Goal: Entertainment & Leisure: Consume media (video, audio)

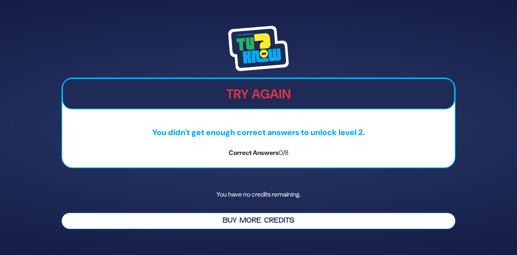
click at [249, 223] on button "Buy More Credits" at bounding box center [258, 221] width 394 height 17
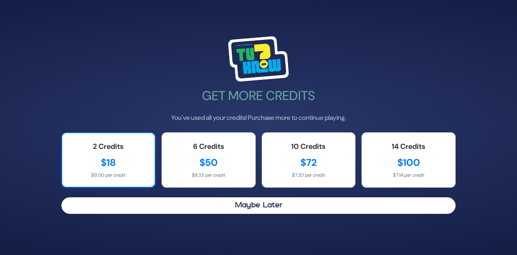
click at [133, 160] on div "$18" at bounding box center [108, 163] width 76 height 15
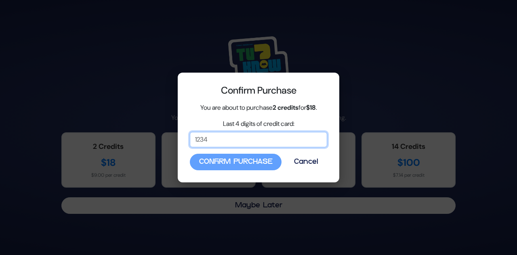
click at [240, 145] on input "Last 4 digits of credit card:" at bounding box center [258, 139] width 137 height 15
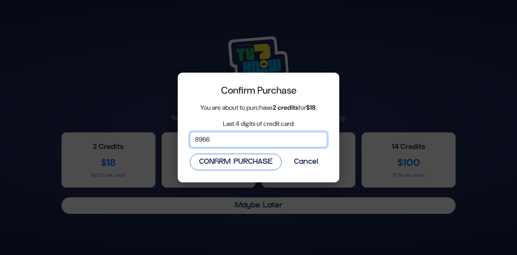
type input "8966"
click at [232, 162] on button "Confirm Purchase" at bounding box center [236, 162] width 92 height 17
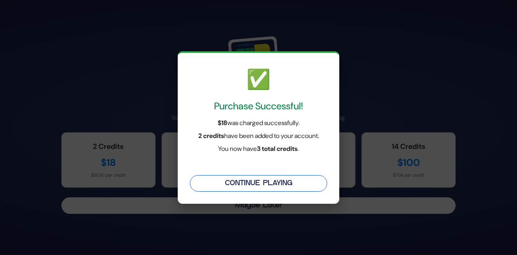
click at [258, 184] on button "Continue Playing" at bounding box center [258, 183] width 137 height 17
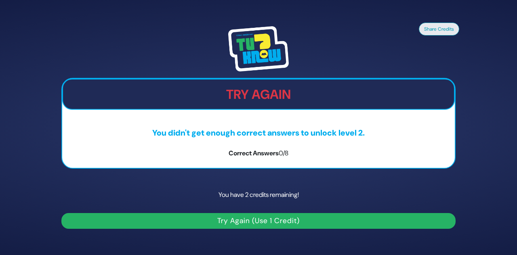
click at [255, 217] on button "Try Again (Use 1 Credit)" at bounding box center [258, 221] width 394 height 16
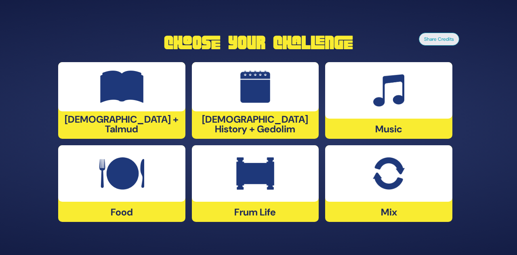
click at [113, 189] on img at bounding box center [121, 174] width 45 height 32
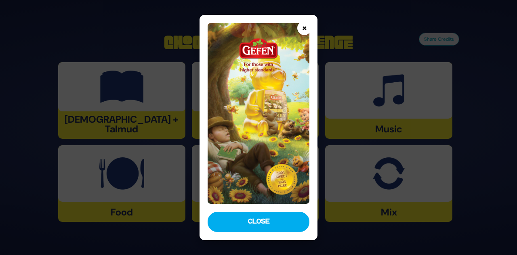
click at [304, 30] on button "×" at bounding box center [304, 28] width 14 height 14
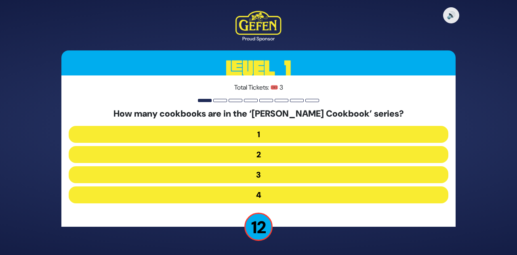
click at [266, 167] on button "2" at bounding box center [259, 175] width 380 height 17
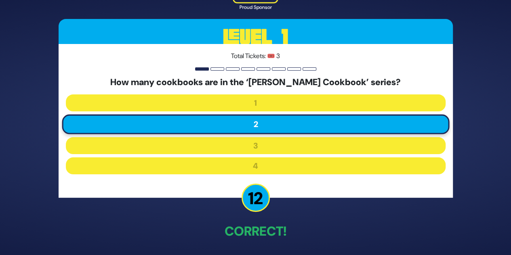
scroll to position [30, 0]
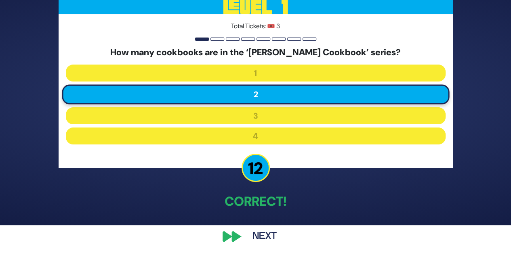
click at [265, 238] on button "Next" at bounding box center [264, 237] width 47 height 19
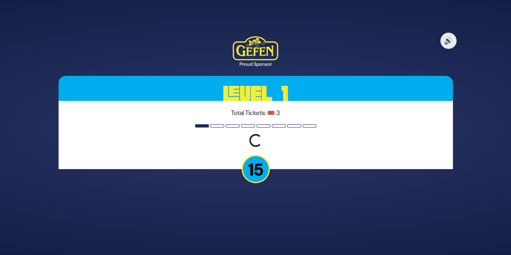
scroll to position [0, 0]
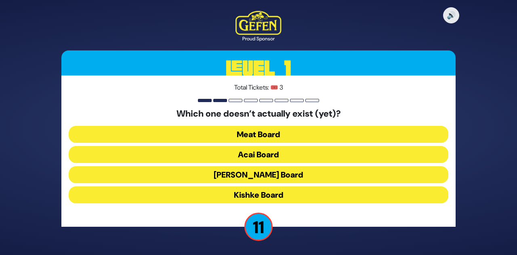
click at [287, 194] on button "Kishke Board" at bounding box center [259, 195] width 380 height 17
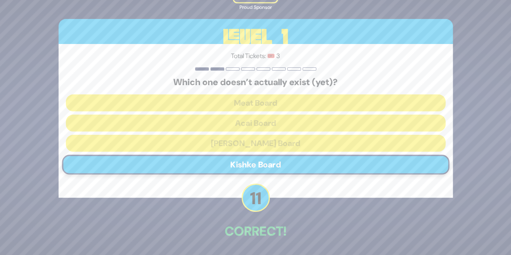
scroll to position [30, 0]
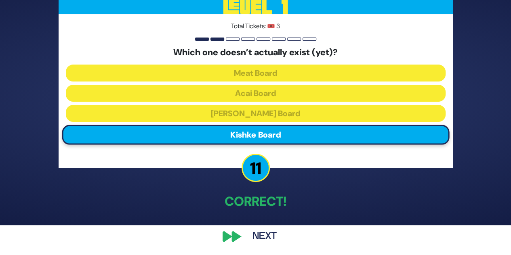
click at [265, 236] on button "Next" at bounding box center [264, 237] width 47 height 19
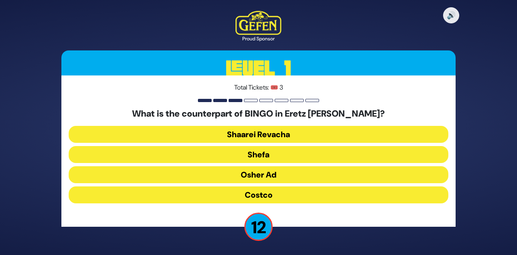
click at [280, 187] on button "Osher Ad" at bounding box center [259, 195] width 380 height 17
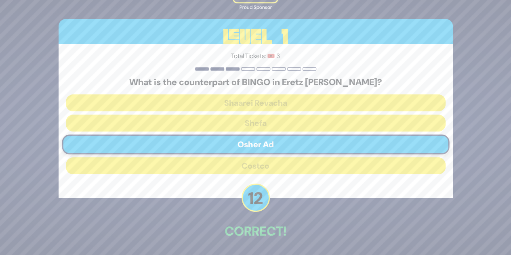
scroll to position [30, 0]
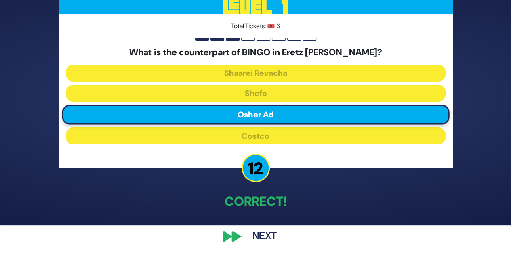
click at [263, 235] on button "Next" at bounding box center [264, 237] width 47 height 19
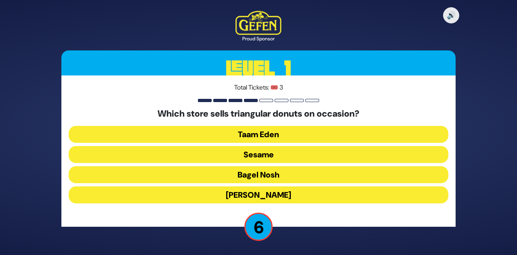
click at [264, 146] on button "Taam Eden" at bounding box center [259, 154] width 380 height 17
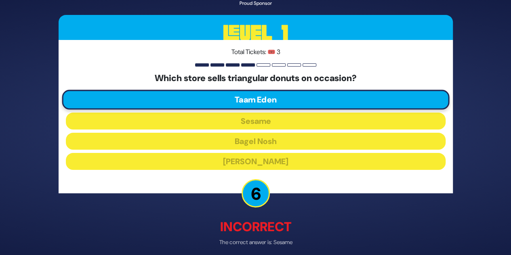
scroll to position [34, 0]
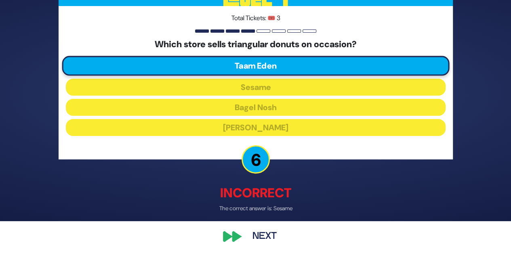
click at [265, 234] on button "Next" at bounding box center [264, 237] width 47 height 19
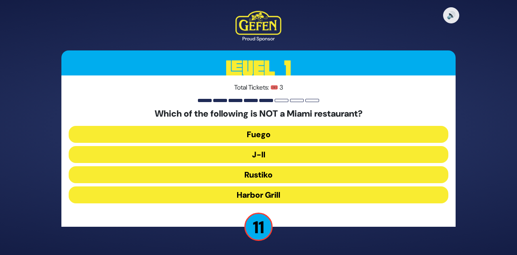
click at [257, 167] on button "J-II" at bounding box center [259, 175] width 380 height 17
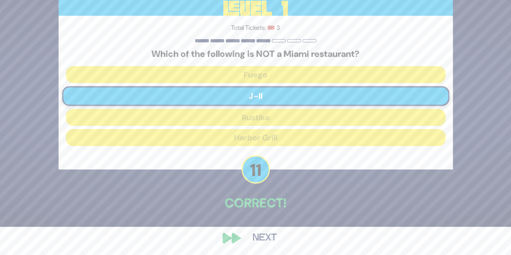
scroll to position [30, 0]
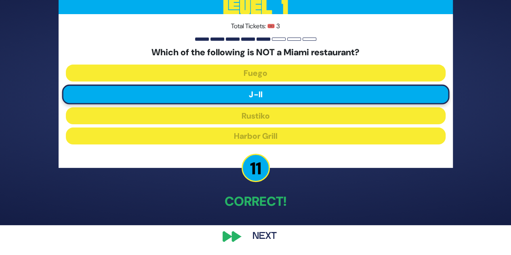
click at [261, 235] on button "Next" at bounding box center [264, 237] width 47 height 19
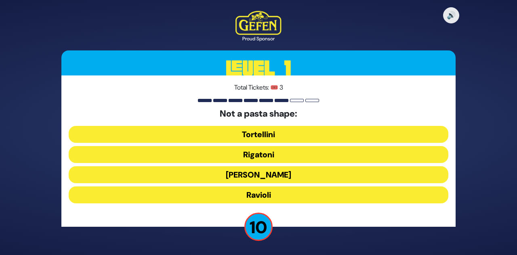
click at [255, 187] on button "Ronzoni" at bounding box center [259, 195] width 380 height 17
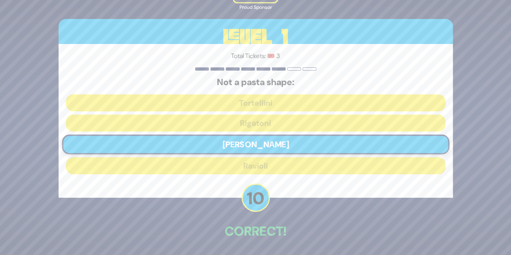
scroll to position [30, 0]
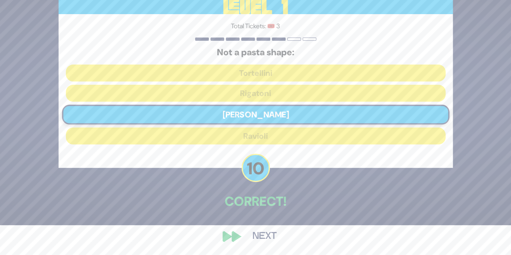
click at [266, 237] on button "Next" at bounding box center [264, 237] width 47 height 19
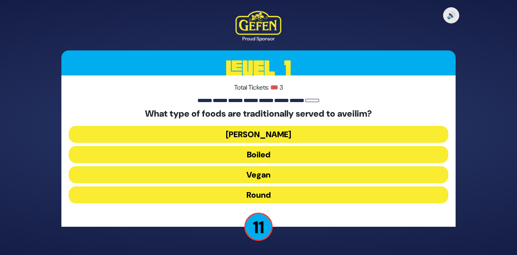
click at [264, 193] on button "Round" at bounding box center [259, 195] width 380 height 17
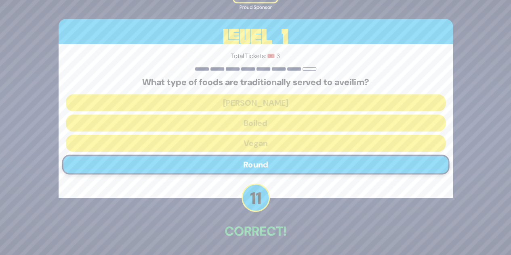
scroll to position [30, 0]
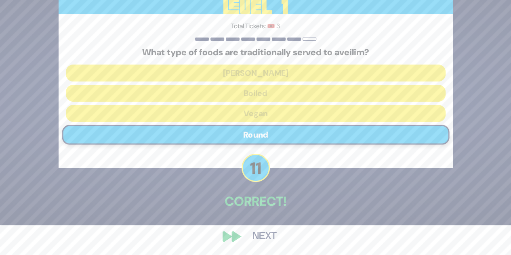
click at [254, 236] on button "Next" at bounding box center [264, 237] width 47 height 19
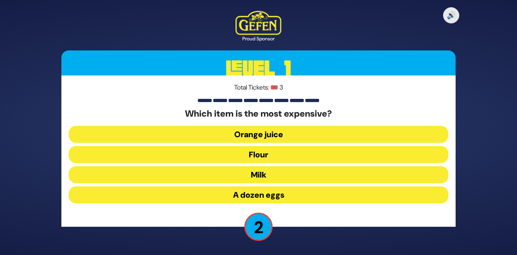
click at [260, 146] on button "Orange juice" at bounding box center [259, 154] width 380 height 17
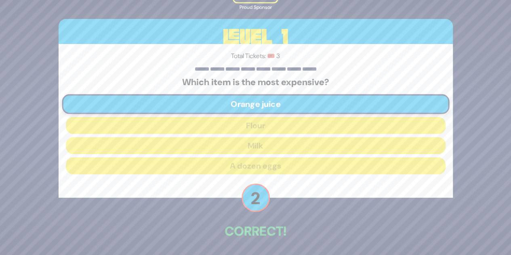
scroll to position [30, 0]
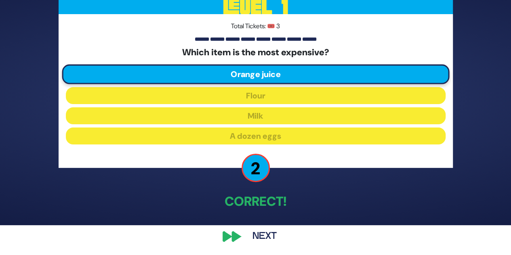
click at [268, 237] on button "Next" at bounding box center [264, 237] width 47 height 19
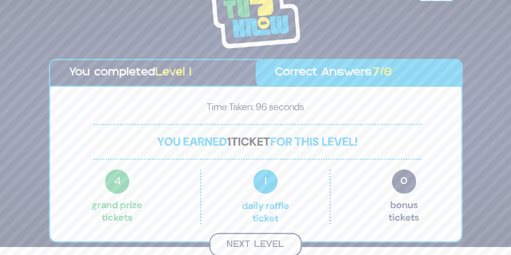
scroll to position [7, 0]
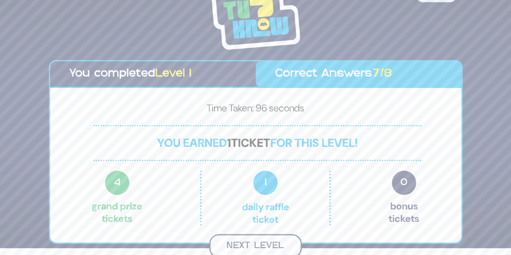
click at [255, 245] on button "Next Level" at bounding box center [255, 246] width 93 height 24
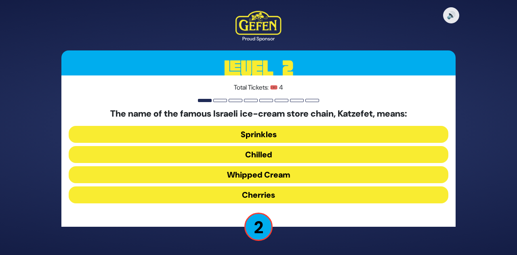
click at [260, 167] on button "Chilled" at bounding box center [259, 175] width 380 height 17
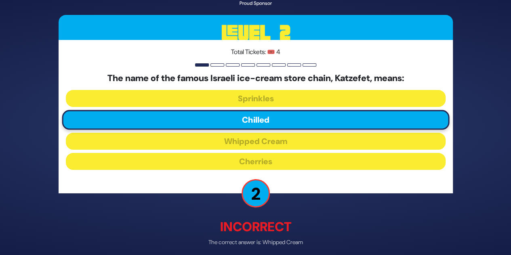
scroll to position [34, 0]
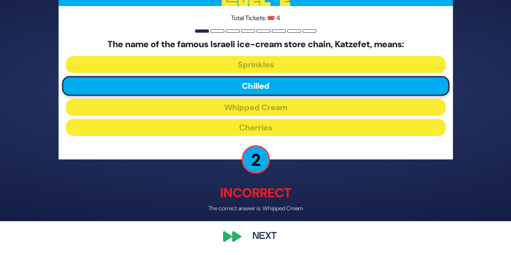
click at [264, 235] on button "Next" at bounding box center [264, 237] width 47 height 19
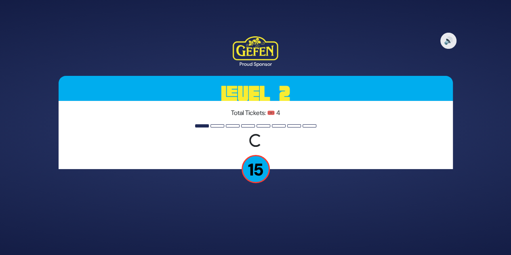
scroll to position [0, 0]
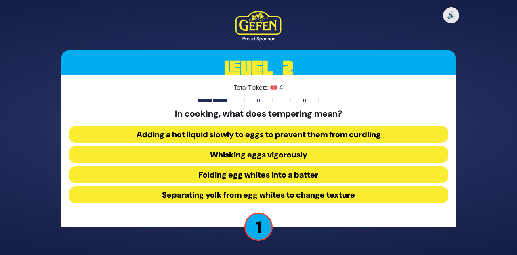
click at [211, 196] on button "Separating yolk from egg whites to change texture" at bounding box center [259, 195] width 380 height 17
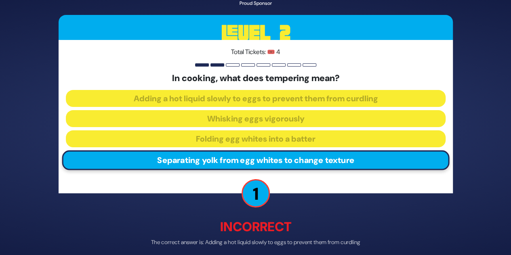
scroll to position [34, 0]
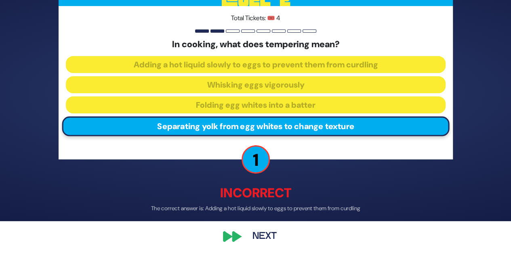
click at [260, 232] on button "Next" at bounding box center [264, 237] width 47 height 19
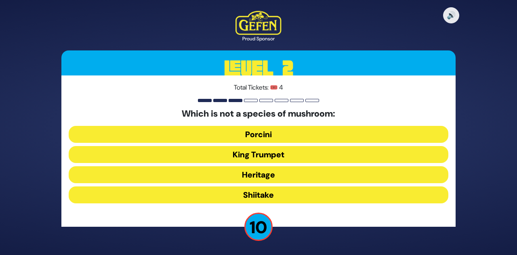
click at [267, 187] on button "Heritage" at bounding box center [259, 195] width 380 height 17
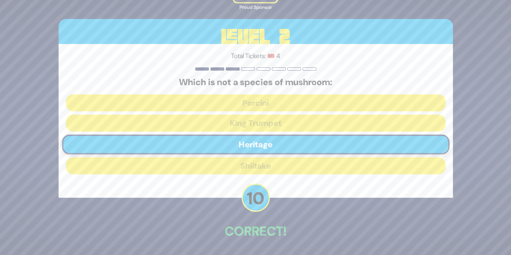
scroll to position [30, 0]
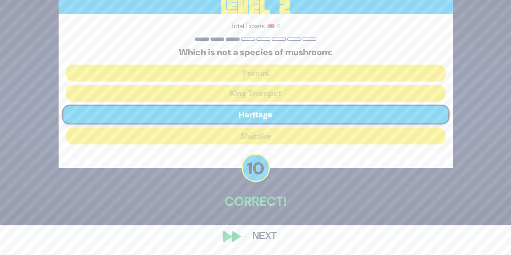
click at [266, 236] on button "Next" at bounding box center [264, 237] width 47 height 19
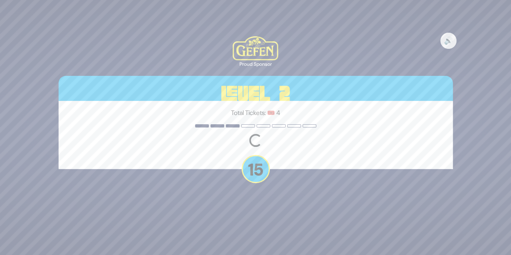
scroll to position [0, 0]
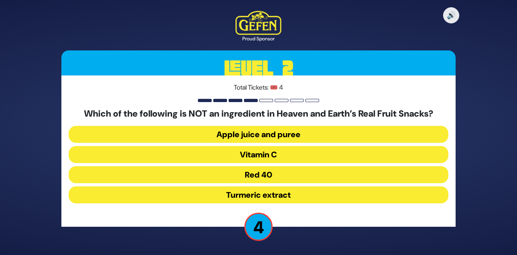
click at [228, 187] on button "Red 40" at bounding box center [259, 195] width 380 height 17
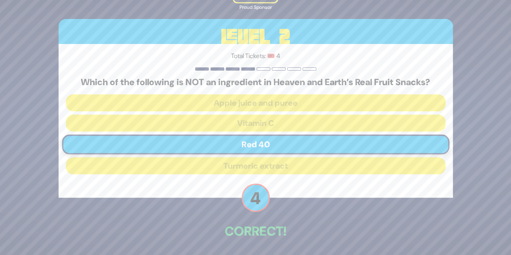
scroll to position [30, 0]
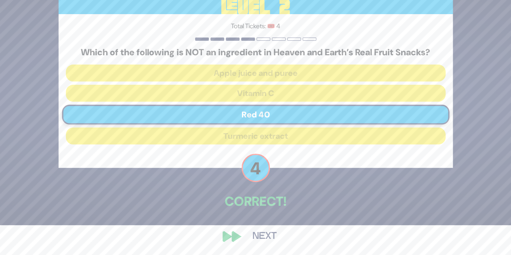
click at [260, 234] on button "Next" at bounding box center [264, 237] width 47 height 19
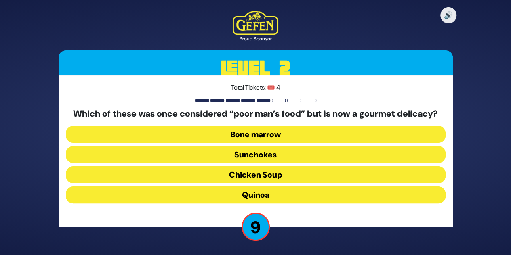
click at [194, 199] on button "Quinoa" at bounding box center [256, 195] width 380 height 17
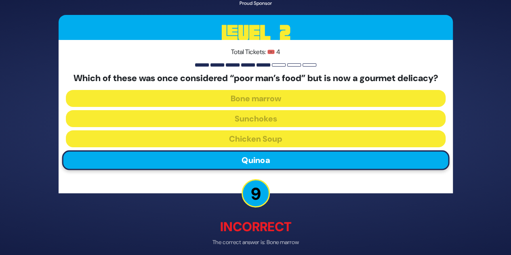
scroll to position [40, 0]
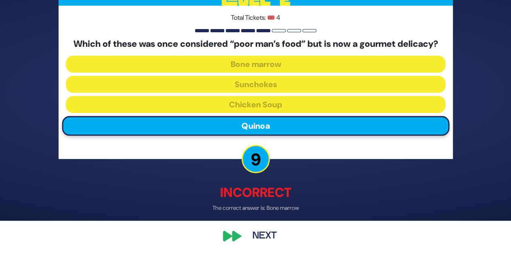
click at [263, 234] on button "Next" at bounding box center [264, 236] width 47 height 19
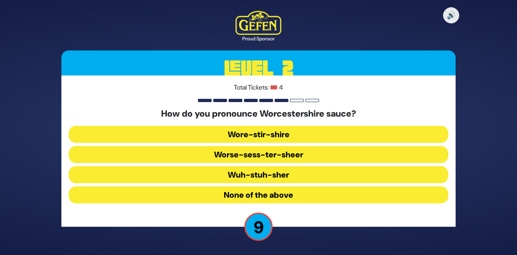
click at [276, 187] on button "Wuh-stuh-sher" at bounding box center [259, 195] width 380 height 17
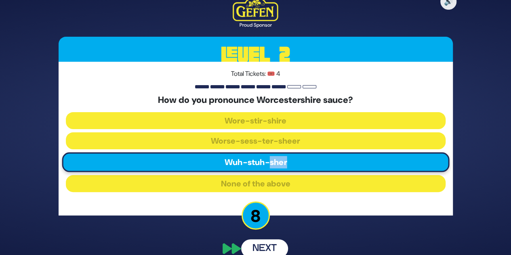
click at [276, 173] on div "How do you pronounce Worcestershire sauce? Wore-stir-shire Worse-sess-ter-sheer…" at bounding box center [256, 145] width 380 height 100
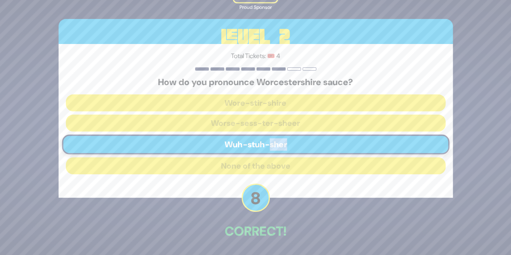
scroll to position [30, 0]
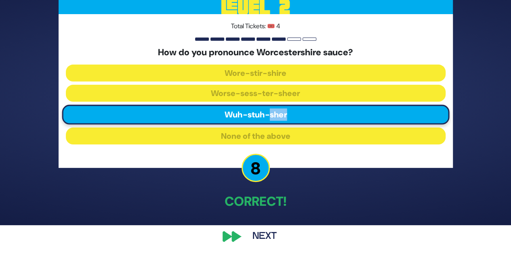
click at [263, 237] on button "Next" at bounding box center [264, 237] width 47 height 19
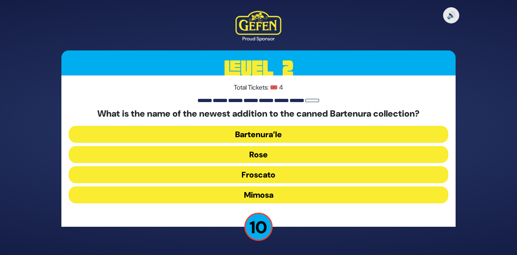
click at [260, 167] on button "Rose" at bounding box center [259, 175] width 380 height 17
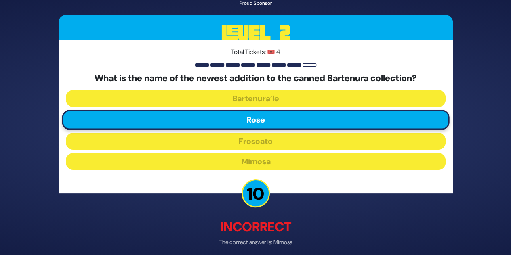
scroll to position [34, 0]
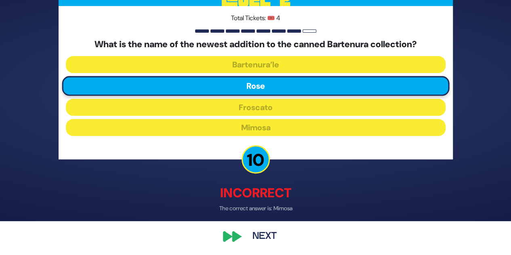
click at [259, 234] on button "Next" at bounding box center [264, 237] width 47 height 19
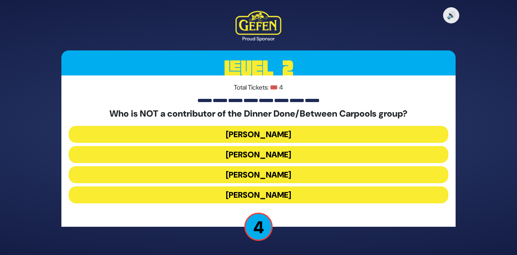
click at [297, 198] on button "Danielle Renov" at bounding box center [259, 195] width 380 height 17
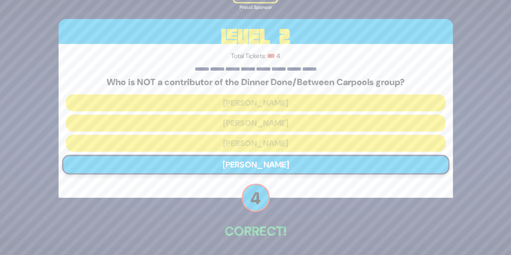
scroll to position [30, 0]
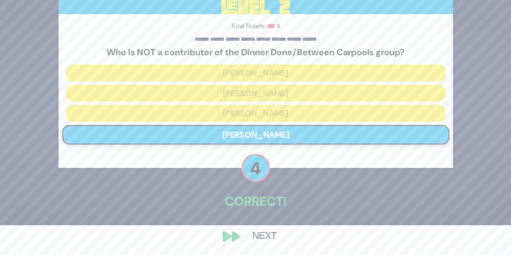
click at [272, 232] on button "Next" at bounding box center [264, 237] width 47 height 19
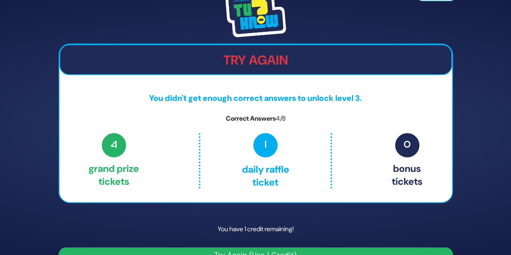
scroll to position [17, 0]
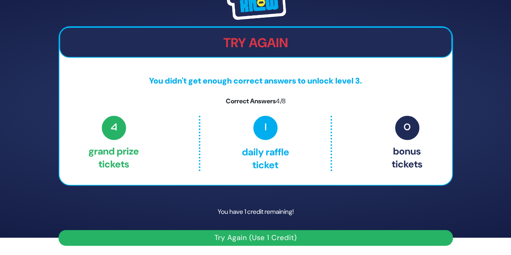
click at [256, 238] on button "Try Again (Use 1 Credit)" at bounding box center [256, 238] width 394 height 16
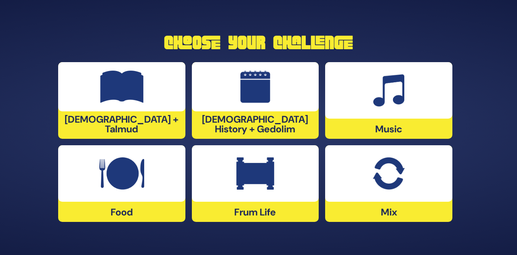
click at [252, 171] on img at bounding box center [255, 174] width 38 height 32
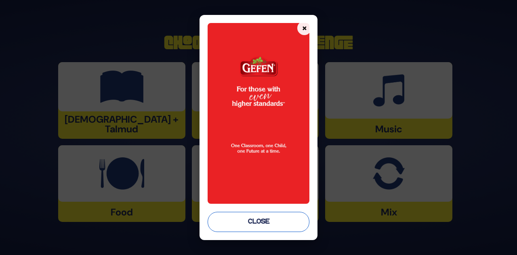
click at [257, 222] on button "Close" at bounding box center [259, 222] width 102 height 20
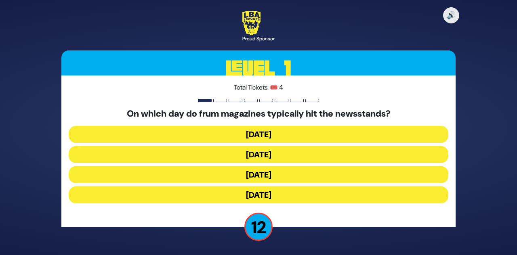
click at [275, 167] on button "[DATE]" at bounding box center [259, 175] width 380 height 17
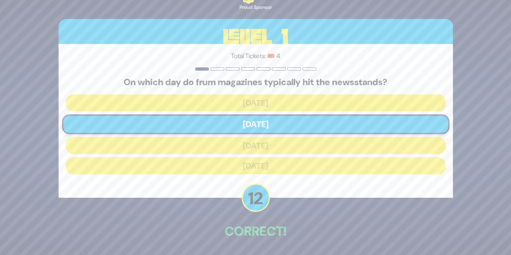
scroll to position [30, 0]
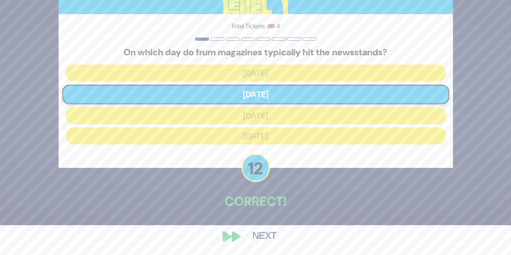
click at [259, 236] on button "Next" at bounding box center [264, 237] width 47 height 19
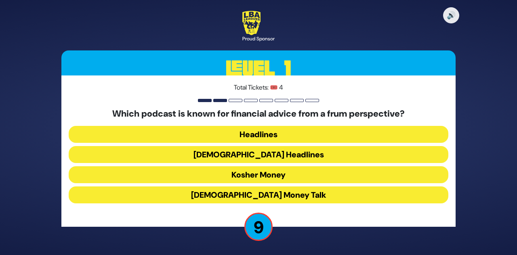
click at [218, 187] on button "Kosher Money" at bounding box center [259, 195] width 380 height 17
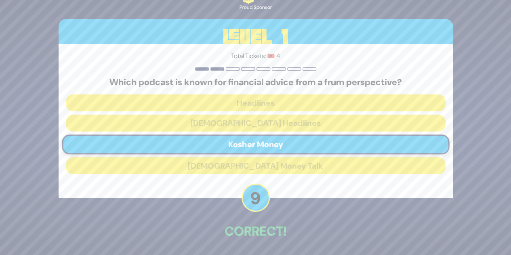
scroll to position [30, 0]
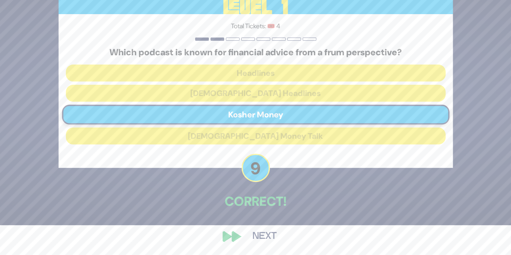
click at [266, 237] on button "Next" at bounding box center [264, 237] width 47 height 19
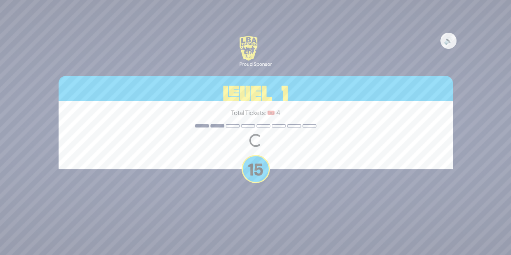
scroll to position [0, 0]
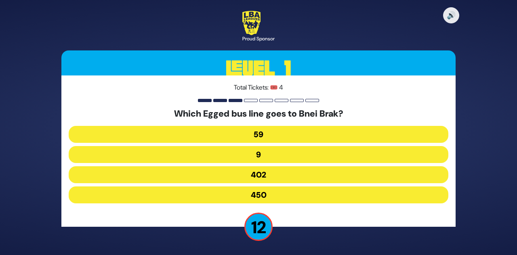
click at [258, 187] on button "402" at bounding box center [259, 195] width 380 height 17
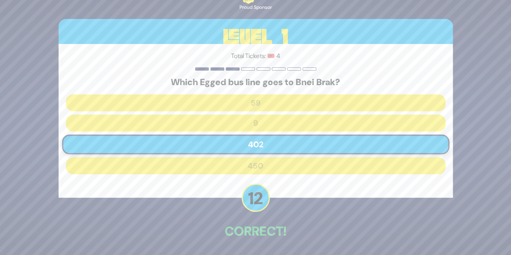
scroll to position [30, 0]
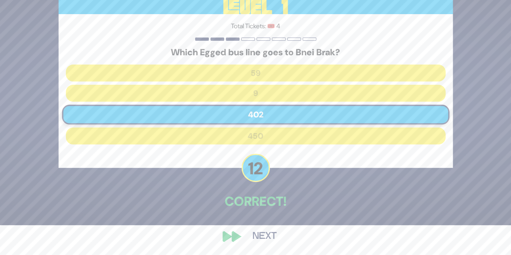
click at [261, 236] on button "Next" at bounding box center [264, 237] width 47 height 19
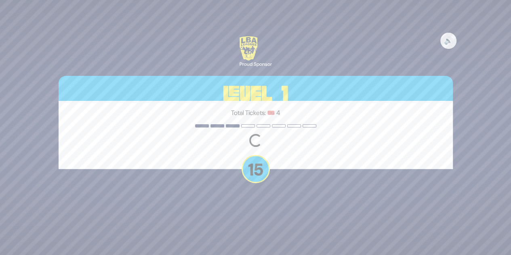
scroll to position [0, 0]
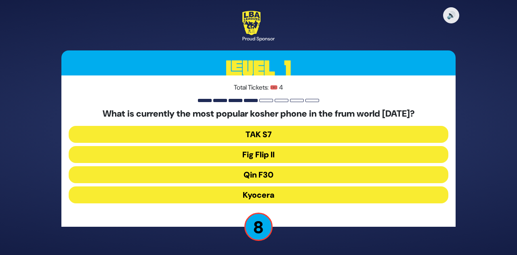
click at [266, 194] on button "Kyocera" at bounding box center [259, 195] width 380 height 17
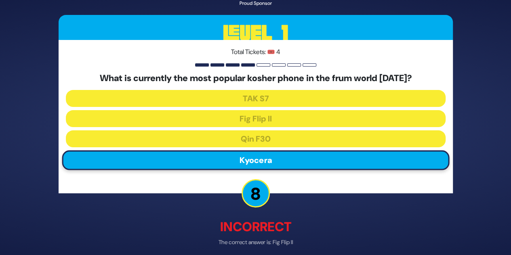
scroll to position [34, 0]
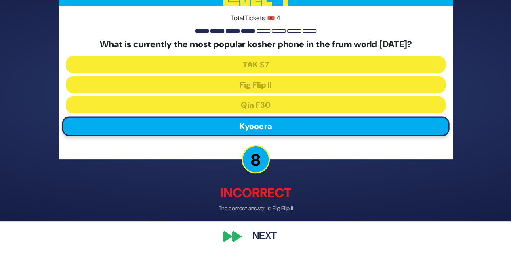
click at [262, 233] on button "Next" at bounding box center [264, 237] width 47 height 19
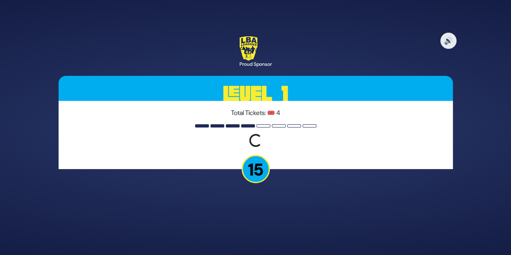
scroll to position [0, 0]
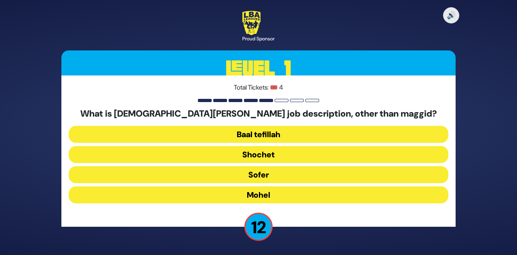
click at [261, 195] on button "Mohel" at bounding box center [259, 195] width 380 height 17
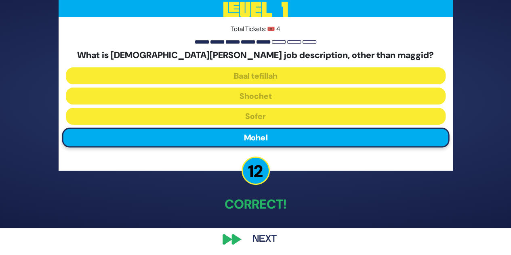
scroll to position [30, 0]
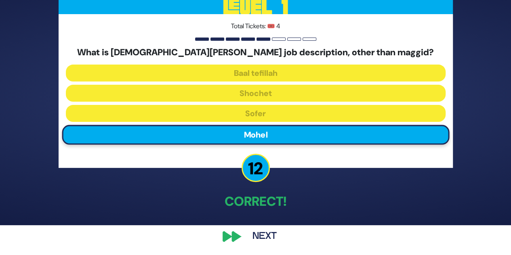
click at [261, 234] on button "Next" at bounding box center [264, 237] width 47 height 19
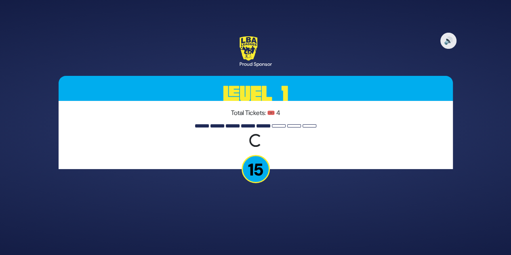
scroll to position [0, 0]
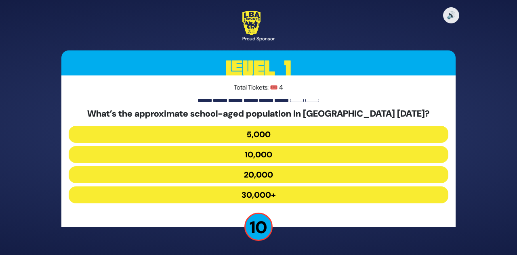
click at [234, 187] on button "20,000" at bounding box center [259, 195] width 380 height 17
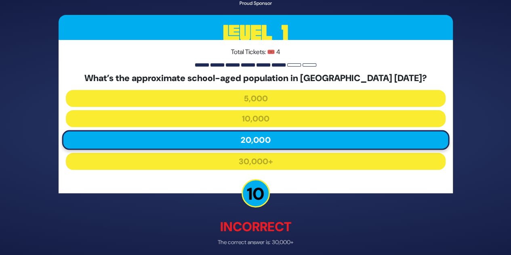
scroll to position [34, 0]
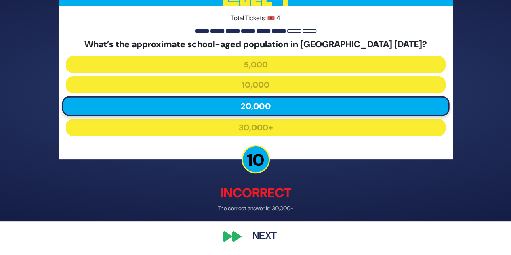
click at [265, 234] on button "Next" at bounding box center [264, 237] width 47 height 19
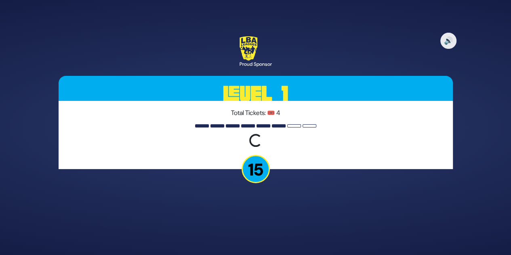
scroll to position [0, 0]
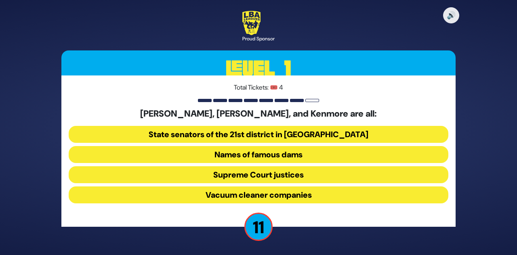
click at [298, 193] on button "Vacuum cleaner companies" at bounding box center [259, 195] width 380 height 17
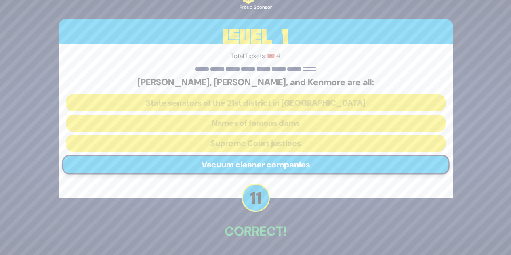
scroll to position [30, 0]
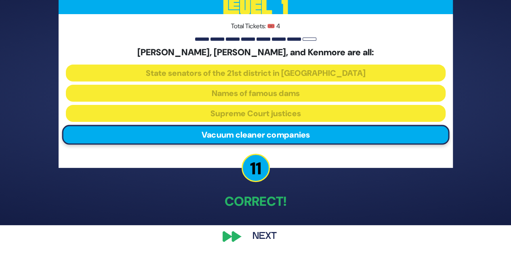
click at [268, 232] on button "Next" at bounding box center [264, 237] width 47 height 19
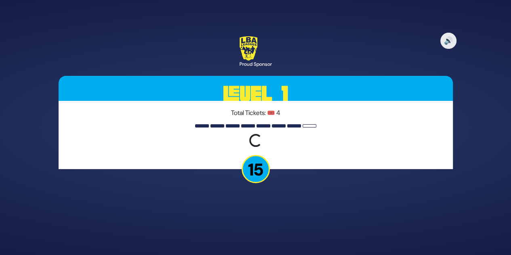
scroll to position [0, 0]
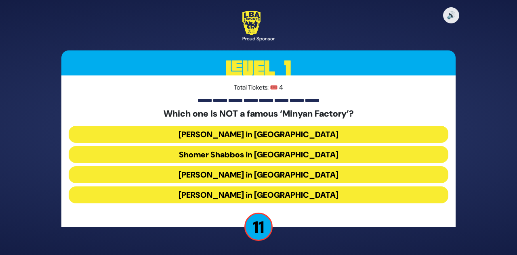
click at [302, 194] on button "[PERSON_NAME] in [GEOGRAPHIC_DATA]" at bounding box center [259, 195] width 380 height 17
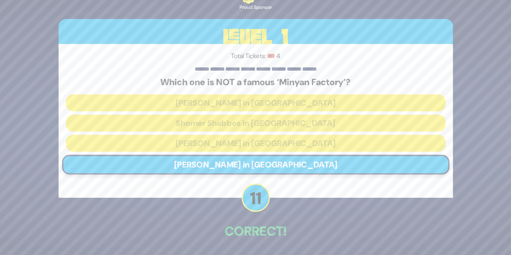
scroll to position [30, 0]
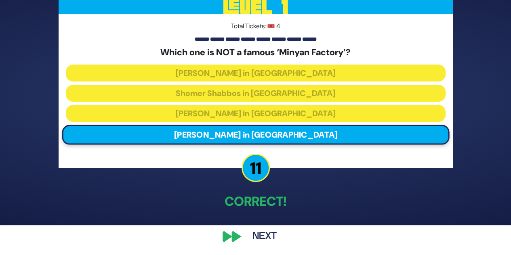
click at [259, 233] on button "Next" at bounding box center [264, 237] width 47 height 19
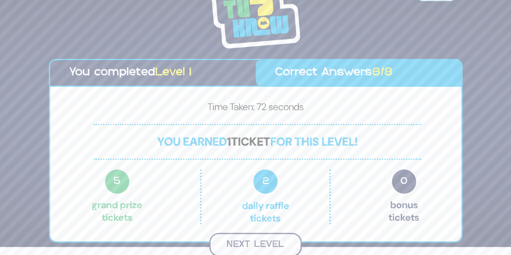
scroll to position [7, 0]
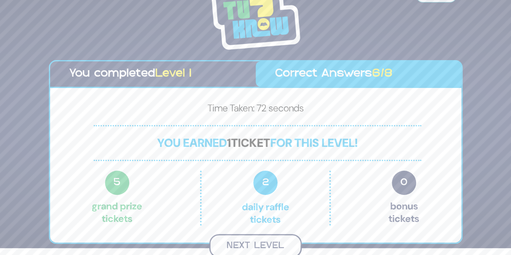
click at [256, 240] on button "Next Level" at bounding box center [255, 246] width 93 height 24
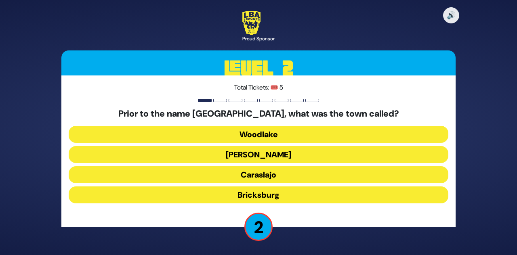
click at [264, 146] on button "Woodlake" at bounding box center [259, 154] width 380 height 17
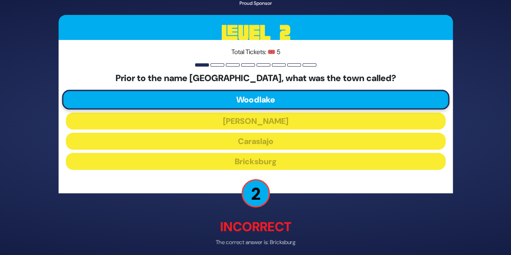
scroll to position [34, 0]
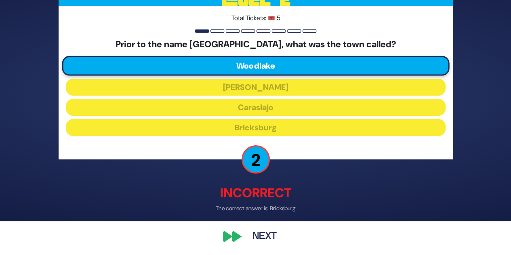
click at [270, 233] on button "Next" at bounding box center [264, 237] width 47 height 19
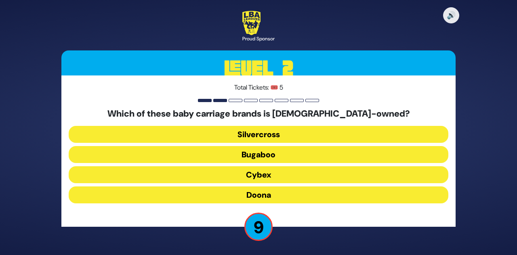
click at [239, 146] on button "Silvercross" at bounding box center [259, 154] width 380 height 17
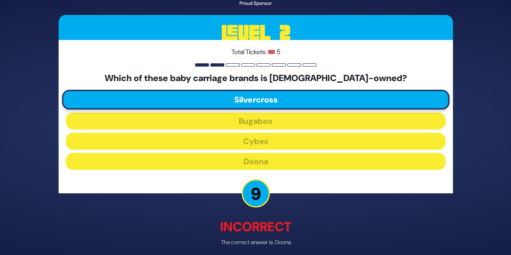
scroll to position [34, 0]
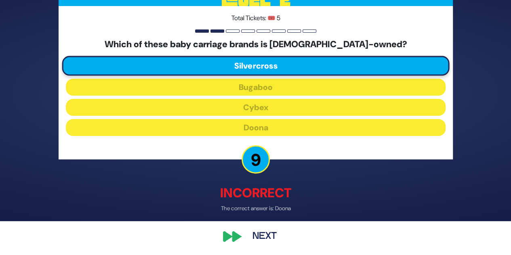
click at [265, 234] on button "Next" at bounding box center [264, 237] width 47 height 19
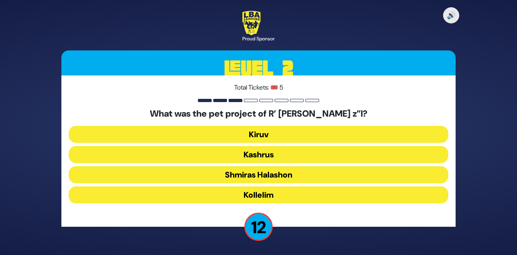
click at [269, 187] on button "Shmiras Halashon" at bounding box center [259, 195] width 380 height 17
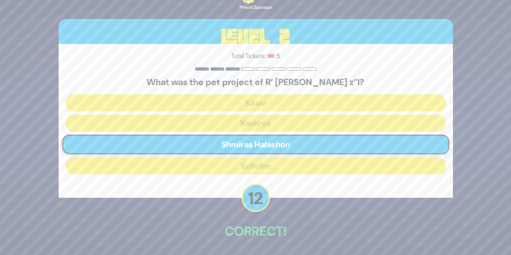
scroll to position [30, 0]
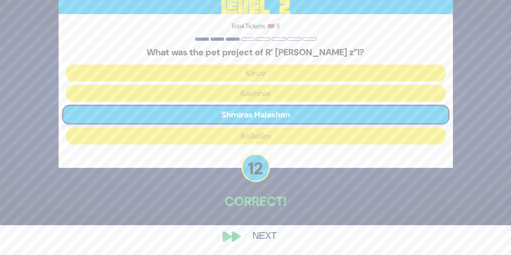
click at [263, 232] on button "Next" at bounding box center [264, 237] width 47 height 19
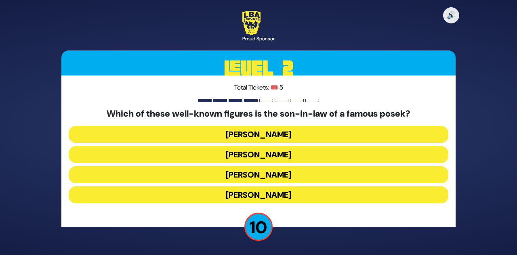
click at [308, 194] on button "[PERSON_NAME]" at bounding box center [259, 195] width 380 height 17
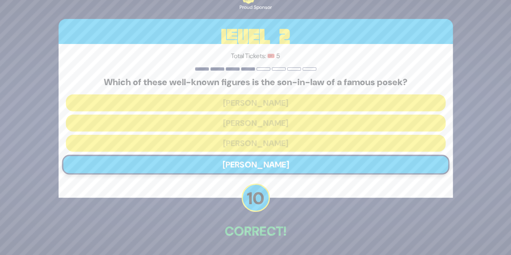
scroll to position [30, 0]
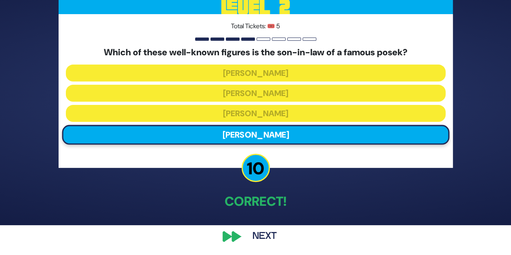
click at [265, 233] on button "Next" at bounding box center [264, 237] width 47 height 19
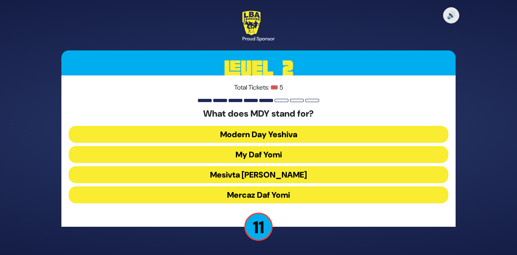
click at [228, 192] on button "Mercaz Daf Yomi" at bounding box center [259, 195] width 380 height 17
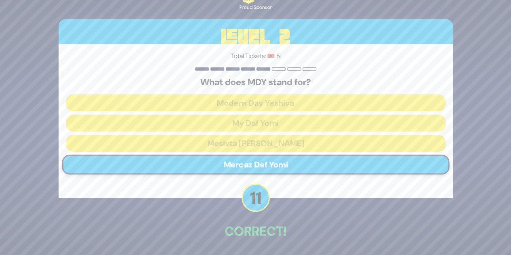
scroll to position [30, 0]
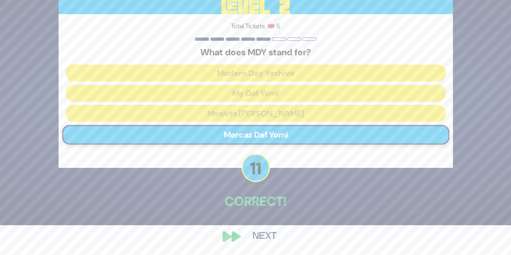
click at [266, 233] on button "Next" at bounding box center [264, 237] width 47 height 19
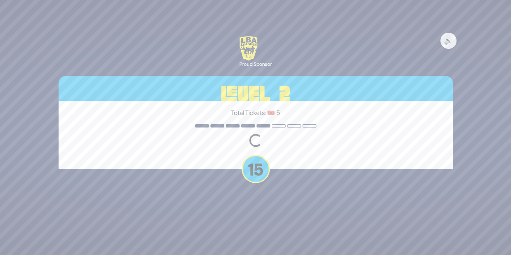
scroll to position [0, 0]
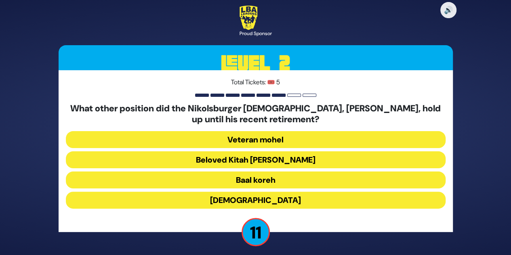
click at [262, 172] on button "Beloved Kitah [PERSON_NAME]" at bounding box center [256, 180] width 380 height 17
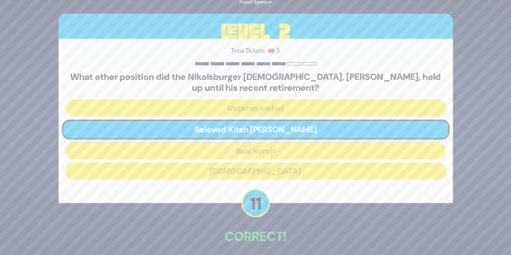
scroll to position [35, 0]
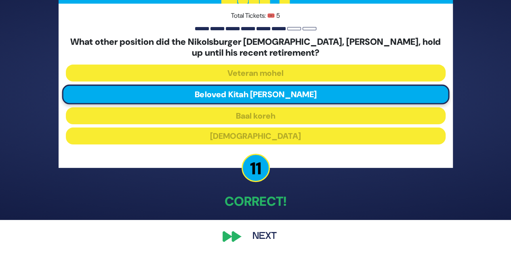
click at [264, 235] on button "Next" at bounding box center [264, 237] width 47 height 19
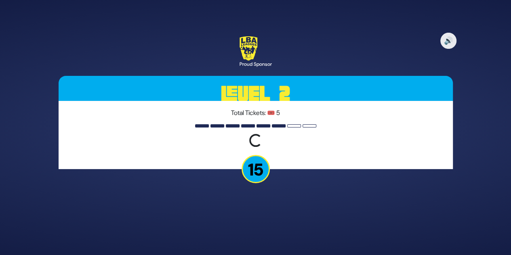
scroll to position [0, 0]
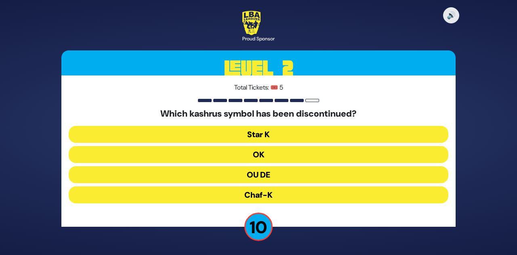
click at [267, 187] on button "OU DE" at bounding box center [259, 195] width 380 height 17
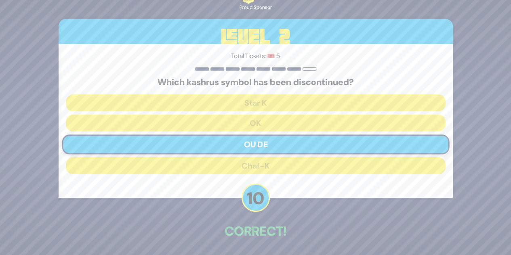
scroll to position [30, 0]
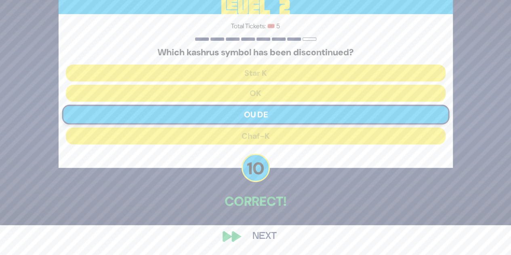
click at [258, 234] on button "Next" at bounding box center [264, 237] width 47 height 19
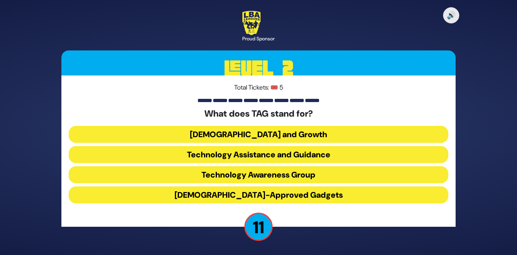
click at [275, 187] on button "Technology Awareness Group" at bounding box center [259, 195] width 380 height 17
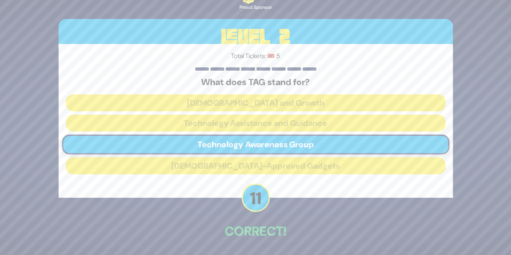
scroll to position [30, 0]
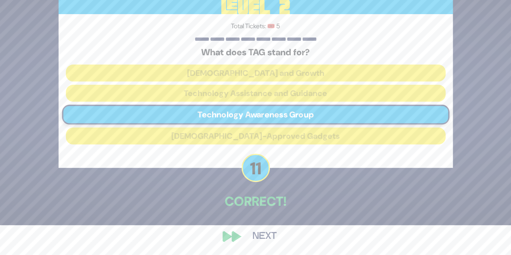
click at [268, 235] on button "Next" at bounding box center [264, 237] width 47 height 19
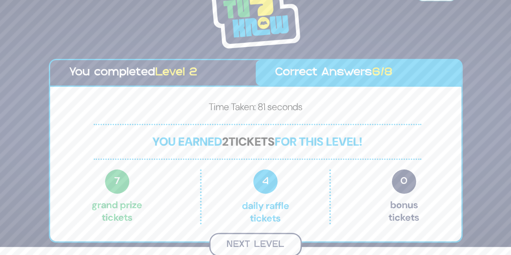
scroll to position [7, 0]
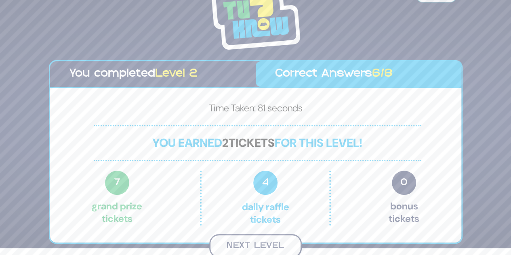
click at [243, 245] on button "Next Level" at bounding box center [255, 246] width 93 height 24
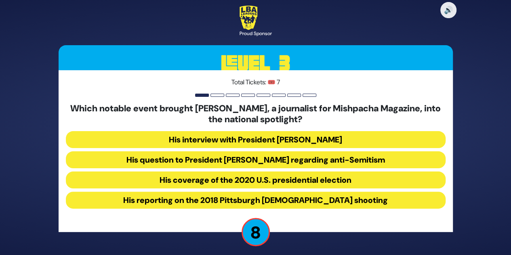
click at [247, 172] on button "His question to President [PERSON_NAME] regarding anti-Semitism" at bounding box center [256, 180] width 380 height 17
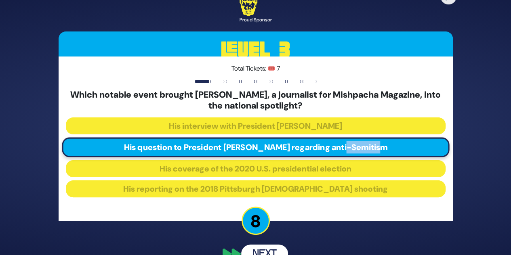
click at [247, 158] on div "Which notable event brought [PERSON_NAME], a journalist for Mishpacha Magazine,…" at bounding box center [256, 145] width 380 height 111
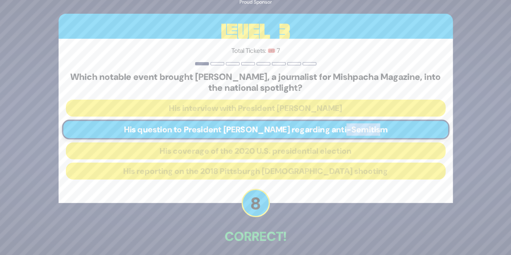
scroll to position [35, 0]
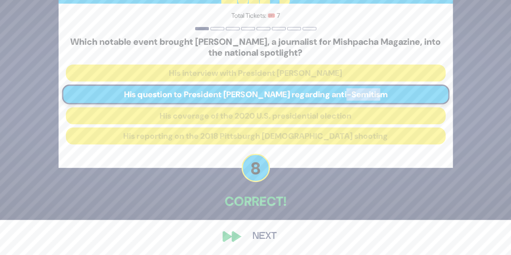
click at [261, 236] on button "Next" at bounding box center [264, 237] width 47 height 19
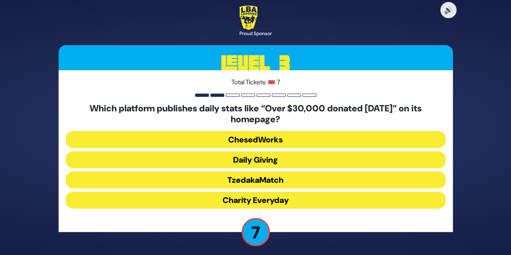
click at [253, 172] on button "Daily Giving" at bounding box center [256, 180] width 380 height 17
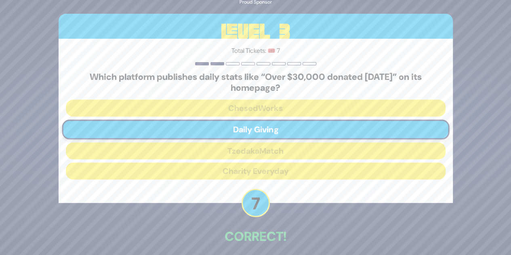
scroll to position [35, 0]
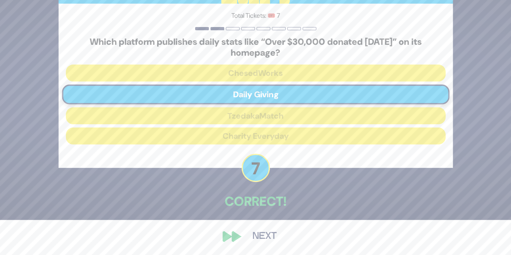
click at [259, 237] on button "Next" at bounding box center [264, 237] width 47 height 19
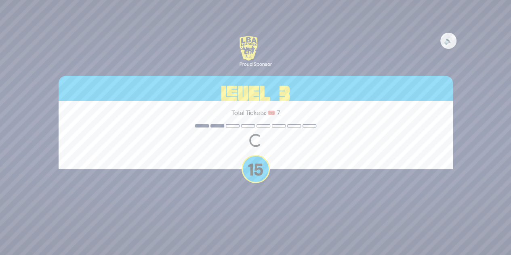
scroll to position [0, 0]
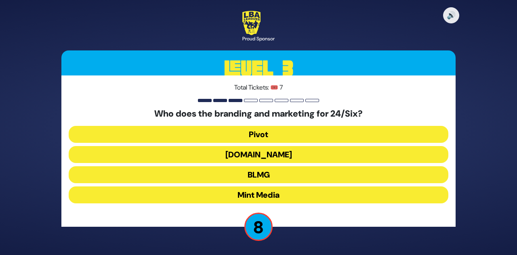
click at [256, 146] on button "Pivot" at bounding box center [259, 154] width 380 height 17
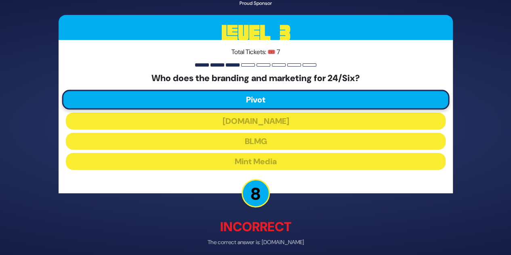
scroll to position [34, 0]
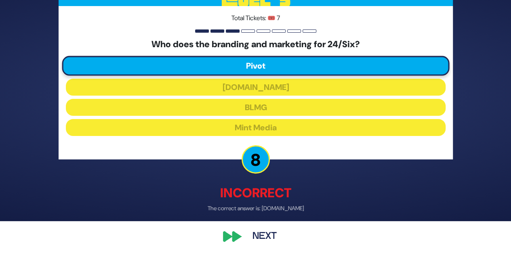
click at [266, 234] on button "Next" at bounding box center [264, 237] width 47 height 19
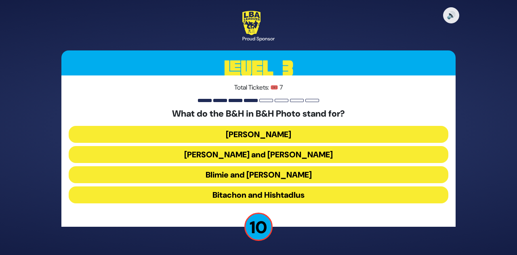
click at [271, 187] on button "Blimie and [PERSON_NAME]" at bounding box center [259, 195] width 380 height 17
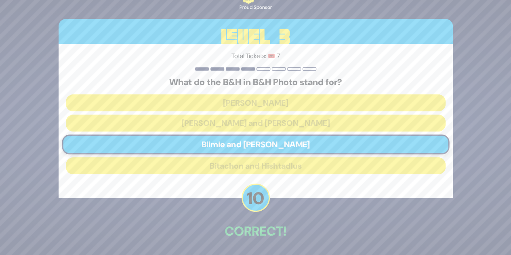
scroll to position [30, 0]
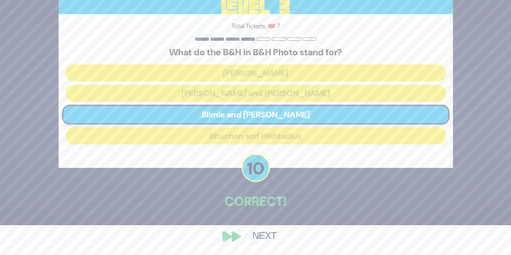
click at [263, 234] on button "Next" at bounding box center [264, 237] width 47 height 19
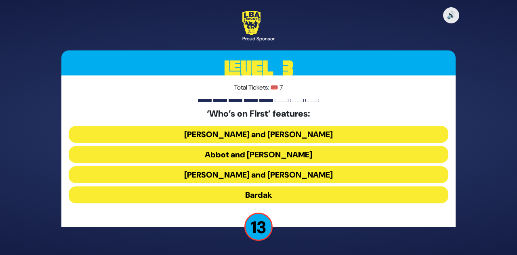
click at [272, 167] on button "Abbot and [PERSON_NAME]" at bounding box center [259, 175] width 380 height 17
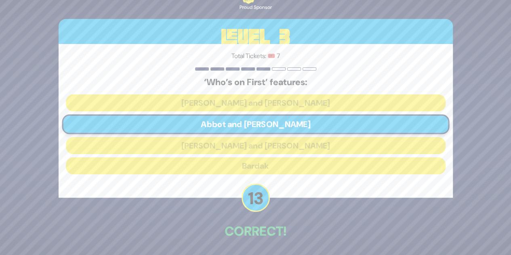
scroll to position [30, 0]
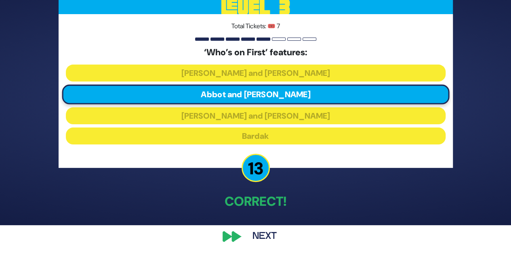
click at [264, 232] on button "Next" at bounding box center [264, 237] width 47 height 19
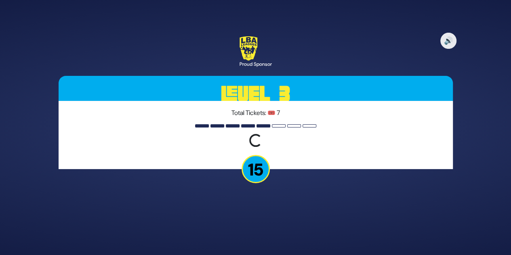
scroll to position [0, 0]
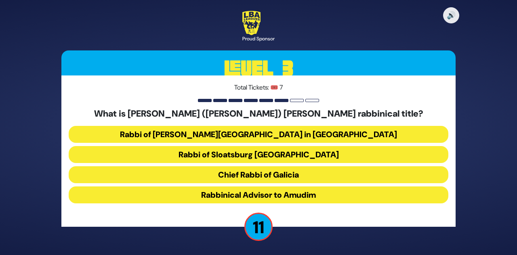
click at [259, 187] on button "Chief Rabbi of Galicia" at bounding box center [259, 195] width 380 height 17
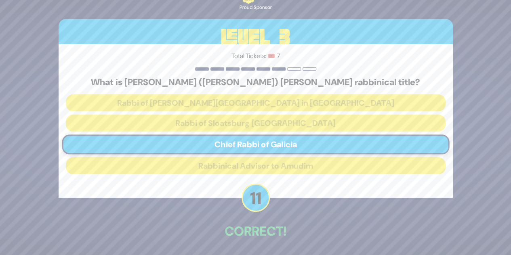
scroll to position [30, 0]
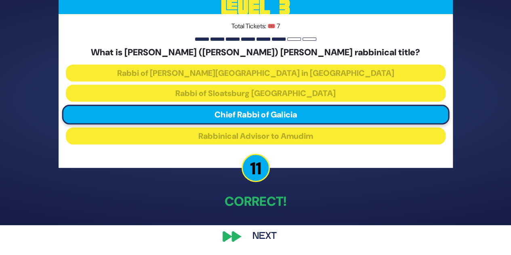
click at [266, 233] on button "Next" at bounding box center [264, 237] width 47 height 19
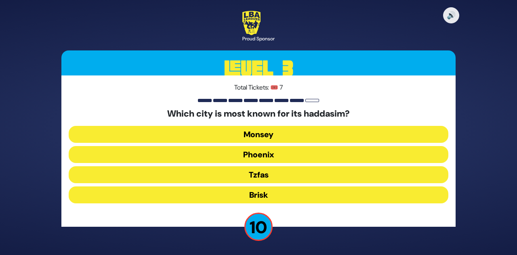
click at [258, 146] on button "Monsey" at bounding box center [259, 154] width 380 height 17
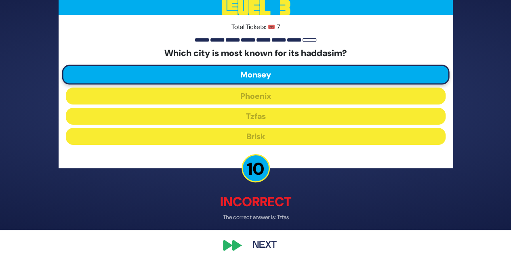
scroll to position [34, 0]
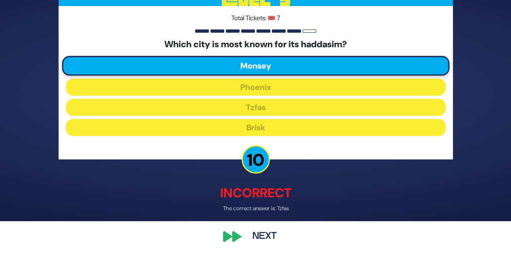
click at [264, 238] on button "Next" at bounding box center [264, 237] width 47 height 19
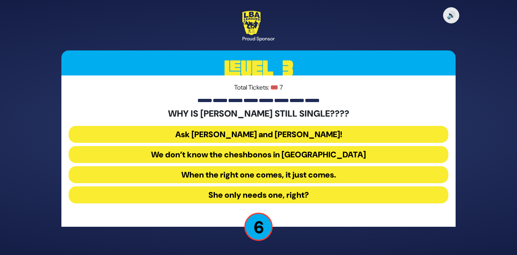
click at [283, 146] on button "Ask [PERSON_NAME] and [PERSON_NAME]!" at bounding box center [259, 154] width 380 height 17
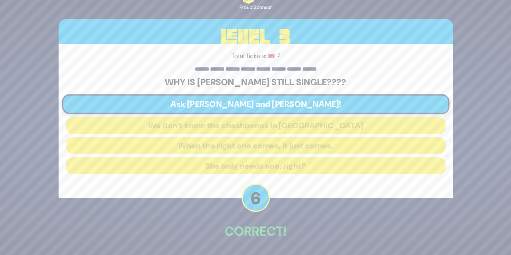
scroll to position [30, 0]
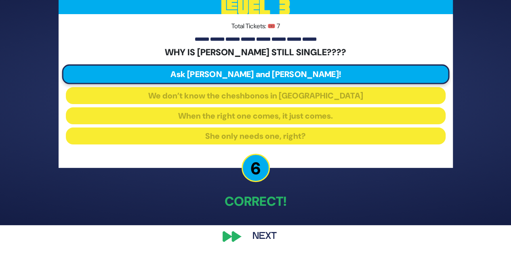
click at [259, 235] on button "Next" at bounding box center [264, 237] width 47 height 19
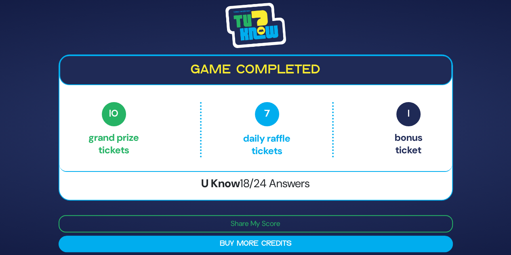
scroll to position [6, 0]
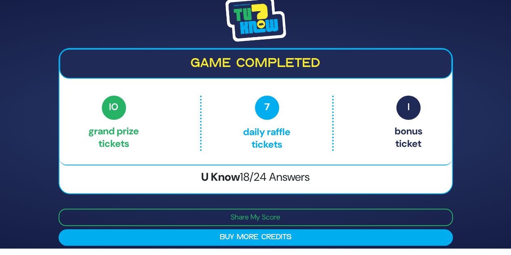
click at [409, 106] on span "1" at bounding box center [408, 108] width 24 height 24
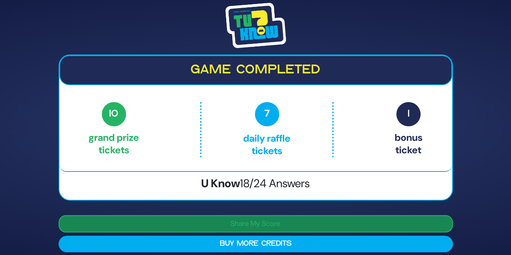
click at [232, 219] on button "Share My Score" at bounding box center [256, 223] width 394 height 17
